Goal: Check status: Check status

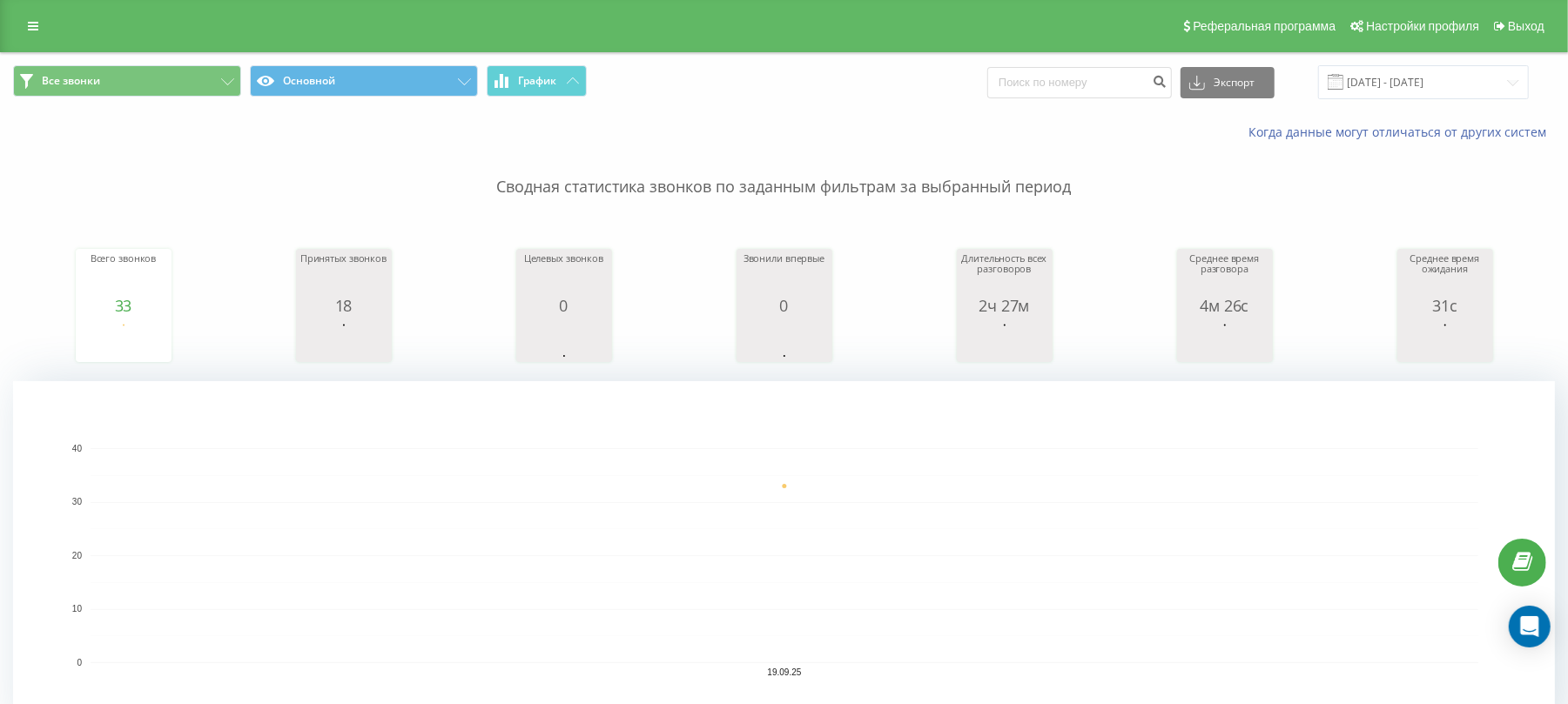
click at [294, 695] on rect "A chart." at bounding box center [784, 555] width 1541 height 348
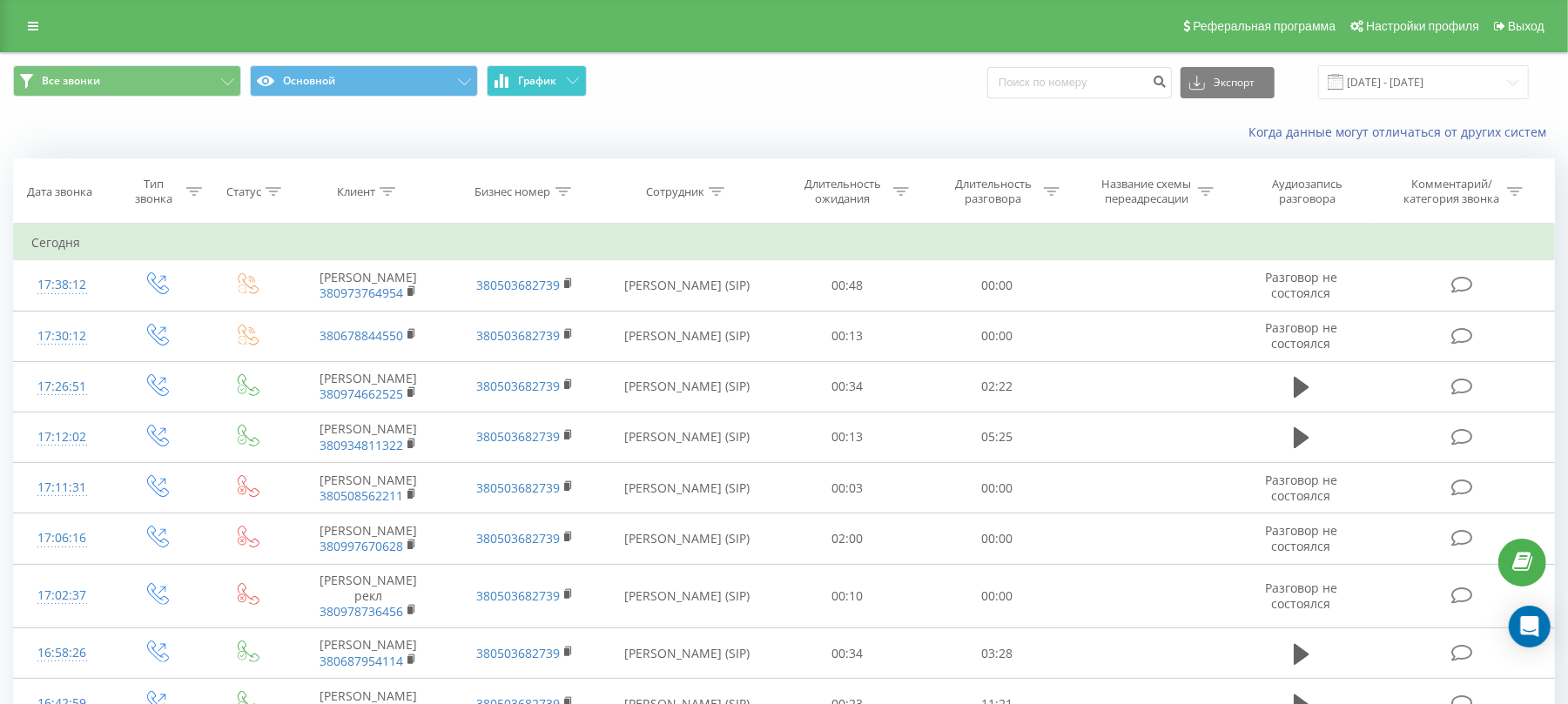
click at [564, 85] on button "График" at bounding box center [537, 81] width 100 height 31
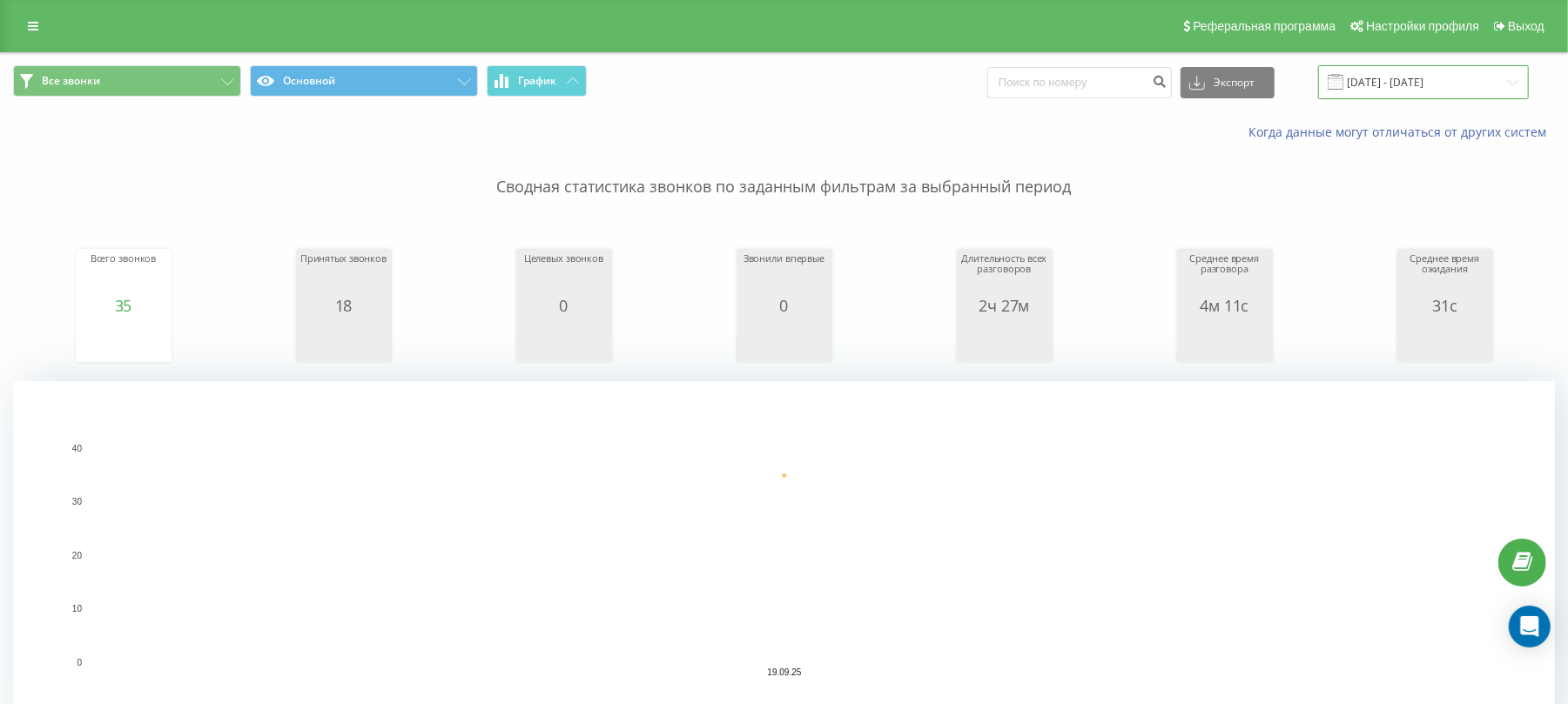
click at [1367, 81] on input "[DATE] - [DATE]" at bounding box center [1424, 82] width 211 height 34
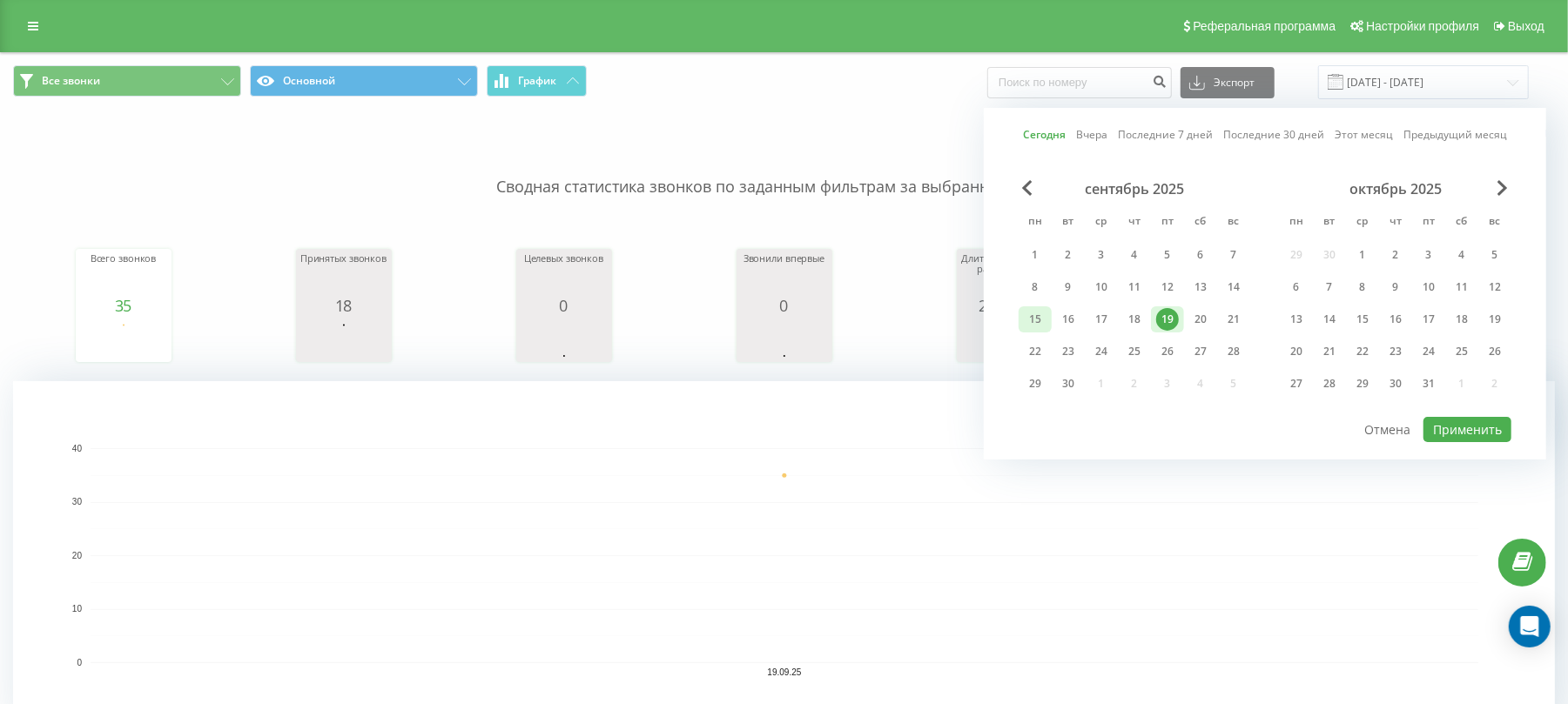
click at [1035, 322] on div "15" at bounding box center [1035, 320] width 23 height 23
click at [1162, 319] on div "19" at bounding box center [1168, 320] width 23 height 23
click at [1492, 429] on button "Применить" at bounding box center [1467, 429] width 88 height 26
type input "[DATE] - [DATE]"
